Goal: Obtain resource: Download file/media

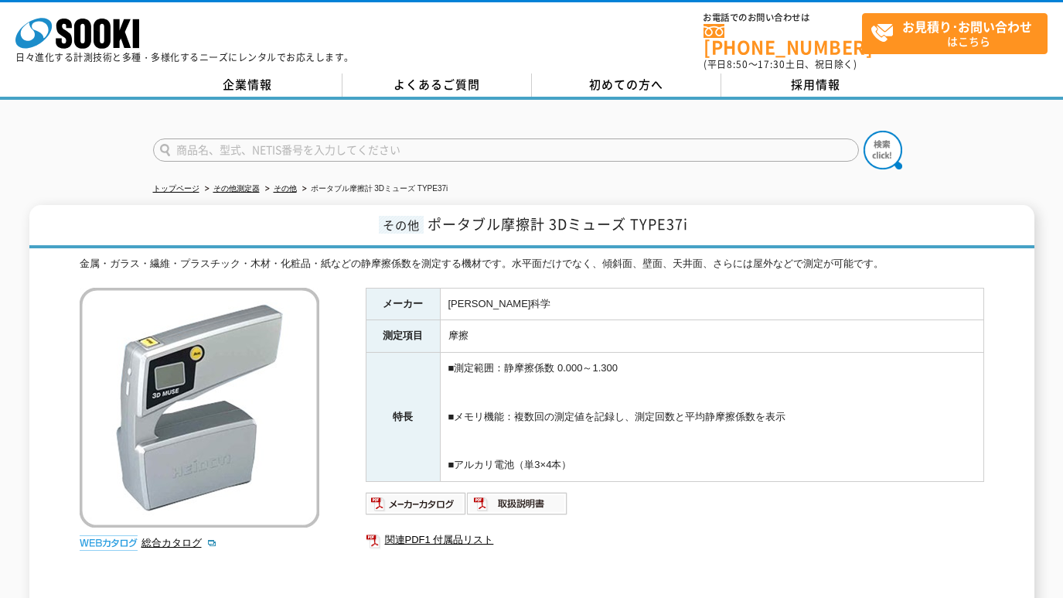
click at [239, 138] on input "text" at bounding box center [506, 149] width 706 height 23
paste input "DMP30"
type input "DMP30"
click at [884, 141] on img at bounding box center [883, 150] width 39 height 39
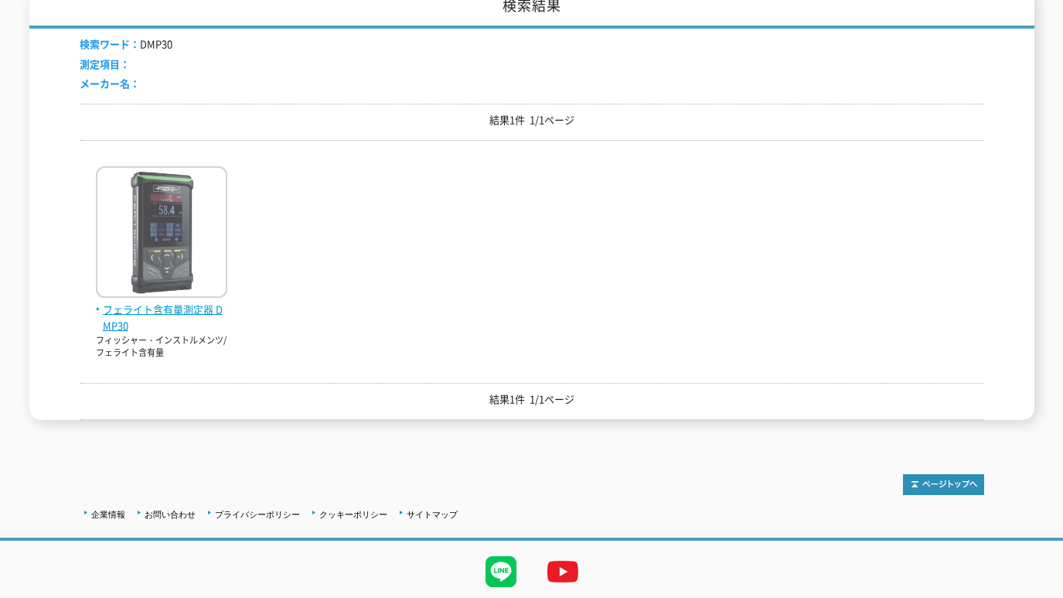
click at [165, 302] on span "フェライト含有量測定器 DMP30" at bounding box center [161, 318] width 131 height 32
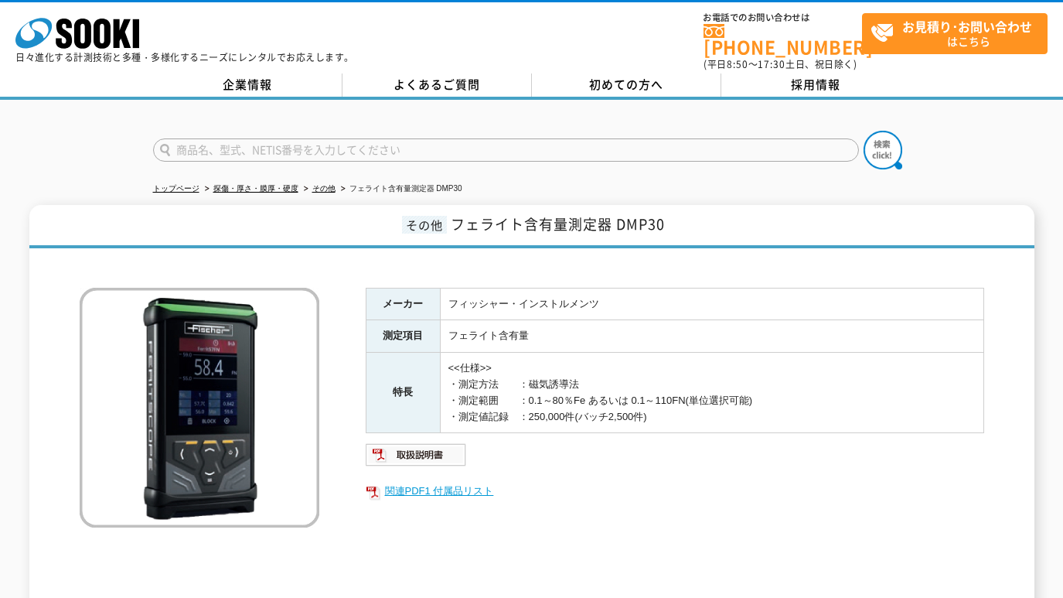
click at [430, 481] on link "関連PDF1 付属品リスト" at bounding box center [675, 491] width 619 height 20
